Goal: Register for event/course

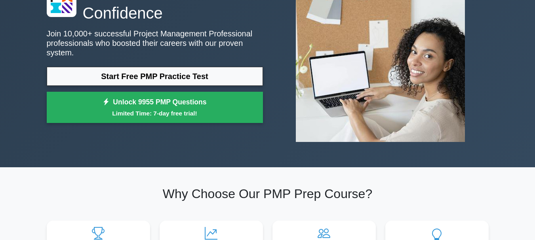
scroll to position [79, 0]
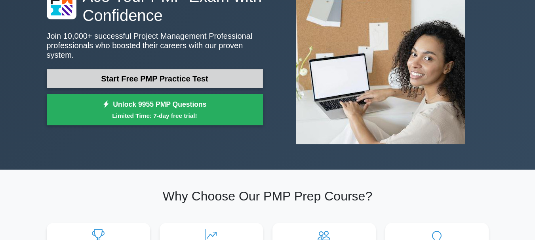
click at [168, 69] on link "Start Free PMP Practice Test" at bounding box center [155, 78] width 216 height 19
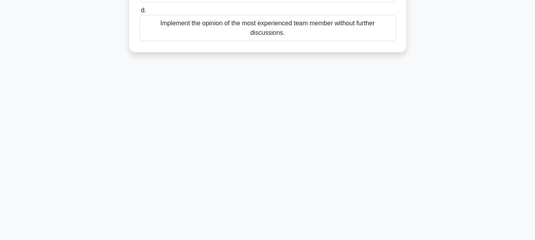
scroll to position [29, 0]
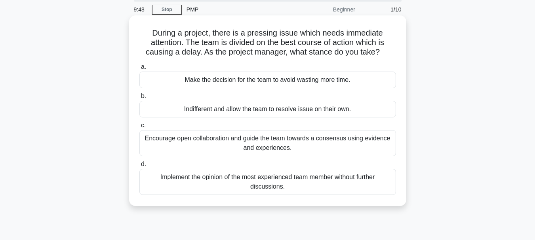
click at [222, 82] on div "Make the decision for the team to avoid wasting more time." at bounding box center [267, 80] width 256 height 17
click at [139, 70] on input "a. Make the decision for the team to avoid wasting more time." at bounding box center [139, 66] width 0 height 5
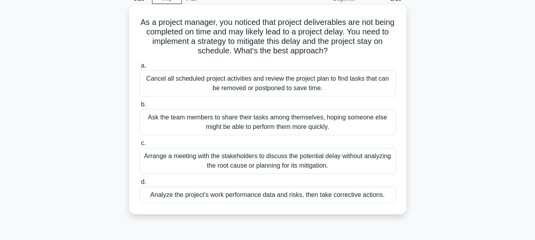
scroll to position [79, 0]
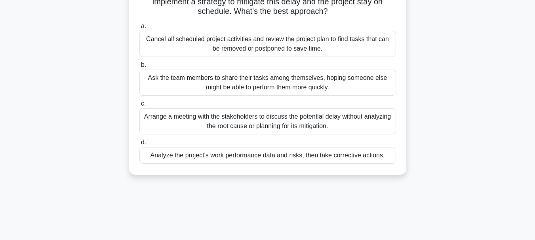
click at [259, 156] on div "Analyze the project's work performance data and risks, then take corrective act…" at bounding box center [267, 155] width 256 height 17
click at [139, 145] on input "d. Analyze the project's work performance data and risks, then take corrective …" at bounding box center [139, 142] width 0 height 5
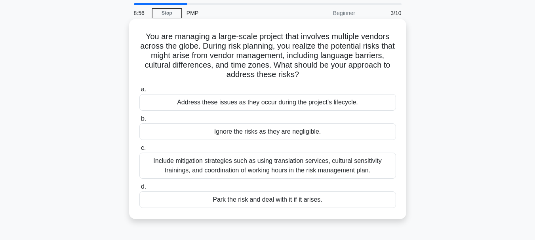
scroll to position [40, 0]
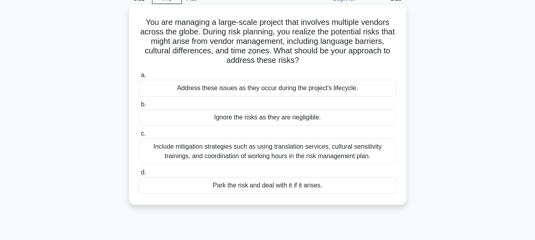
click at [261, 182] on div "Park the risk and deal with it if it arises." at bounding box center [267, 185] width 256 height 17
click at [139, 175] on input "d. Park the risk and deal with it if it arises." at bounding box center [139, 172] width 0 height 5
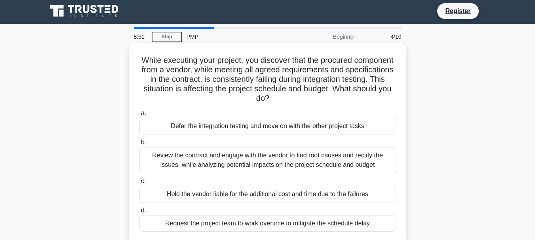
scroll to position [0, 0]
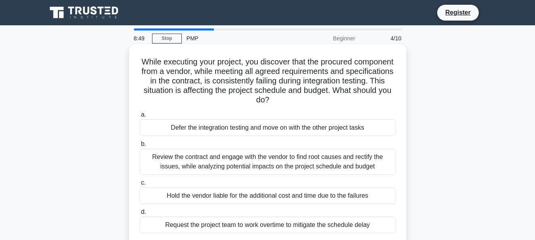
click at [199, 123] on div "Defer the integration testing and move on with the other project tasks" at bounding box center [267, 128] width 256 height 17
click at [139, 118] on input "a. Defer the integration testing and move on with the other project tasks" at bounding box center [139, 114] width 0 height 5
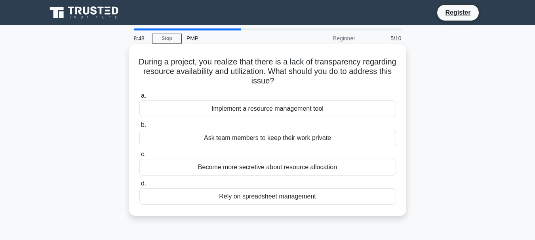
click at [202, 138] on div "Ask team members to keep their work private" at bounding box center [267, 138] width 256 height 17
click at [139, 128] on input "b. Ask team members to keep their work private" at bounding box center [139, 125] width 0 height 5
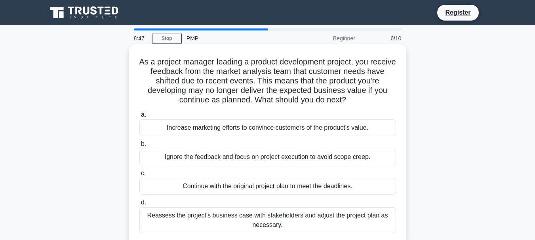
click at [210, 154] on div "Ignore the feedback and focus on project execution to avoid scope creep." at bounding box center [267, 157] width 256 height 17
click at [139, 147] on input "b. Ignore the feedback and focus on project execution to avoid scope creep." at bounding box center [139, 144] width 0 height 5
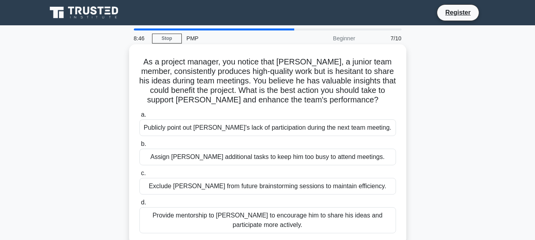
click at [211, 182] on div "Exclude James from future brainstorming sessions to maintain efficiency." at bounding box center [267, 186] width 256 height 17
click at [139, 176] on input "c. Exclude James from future brainstorming sessions to maintain efficiency." at bounding box center [139, 173] width 0 height 5
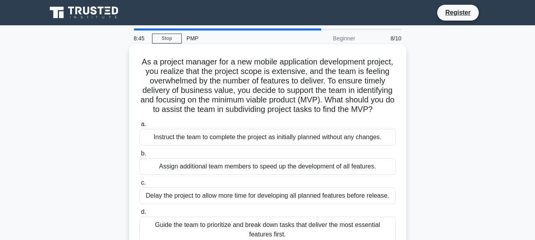
click at [219, 146] on div "Instruct the team to complete the project as initially planned without any chan…" at bounding box center [267, 137] width 256 height 17
click at [139, 127] on input "a. Instruct the team to complete the project as initially planned without any c…" at bounding box center [139, 124] width 0 height 5
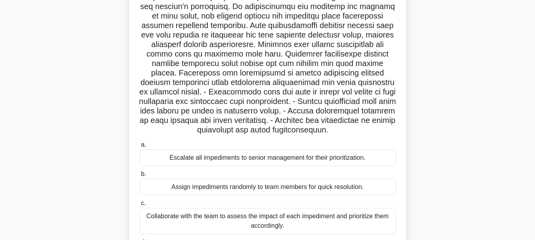
scroll to position [187, 0]
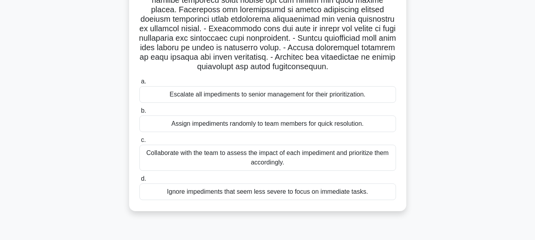
click at [222, 151] on div "Collaborate with the team to assess the impact of each impediment and prioritiz…" at bounding box center [267, 158] width 256 height 26
click at [139, 143] on input "c. Collaborate with the team to assess the impact of each impediment and priori…" at bounding box center [139, 140] width 0 height 5
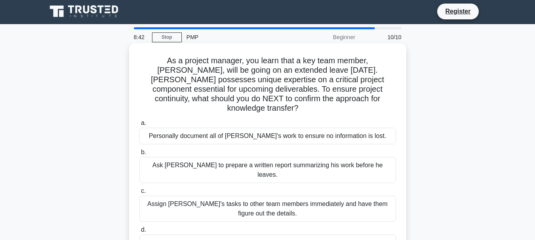
scroll to position [0, 0]
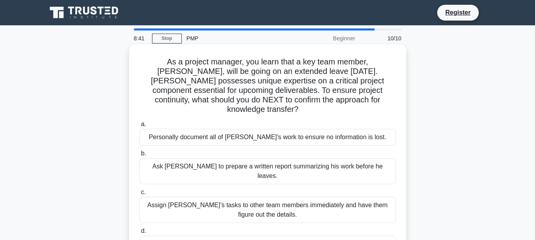
click at [222, 160] on div "Ask Tom to prepare a written report summarizing his work before he leaves." at bounding box center [267, 171] width 256 height 26
click at [139, 156] on input "b. Ask Tom to prepare a written report summarizing his work before he leaves." at bounding box center [139, 153] width 0 height 5
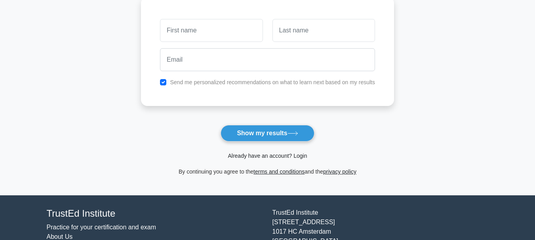
scroll to position [119, 0]
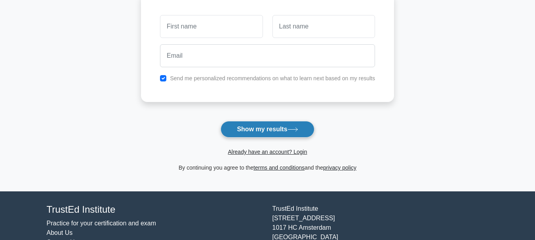
click at [262, 131] on button "Show my results" at bounding box center [266, 129] width 93 height 17
